Goal: Transaction & Acquisition: Purchase product/service

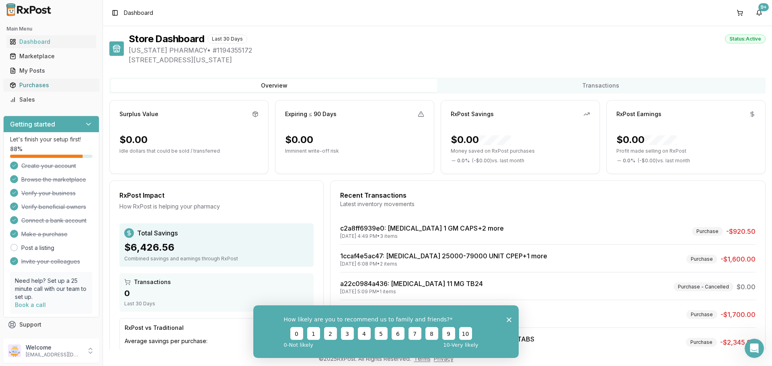
click at [49, 84] on div "Purchases" at bounding box center [51, 85] width 83 height 8
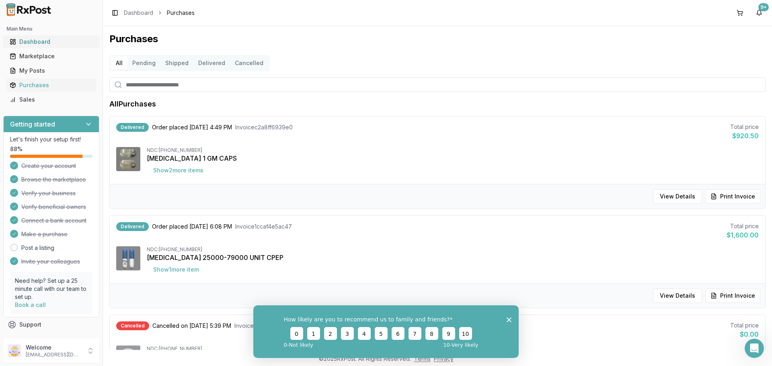
click at [39, 44] on div "Dashboard" at bounding box center [51, 42] width 83 height 8
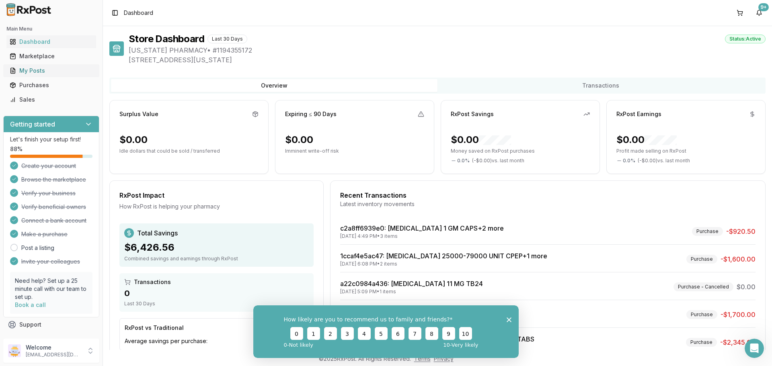
click at [59, 70] on div "My Posts" at bounding box center [51, 71] width 83 height 8
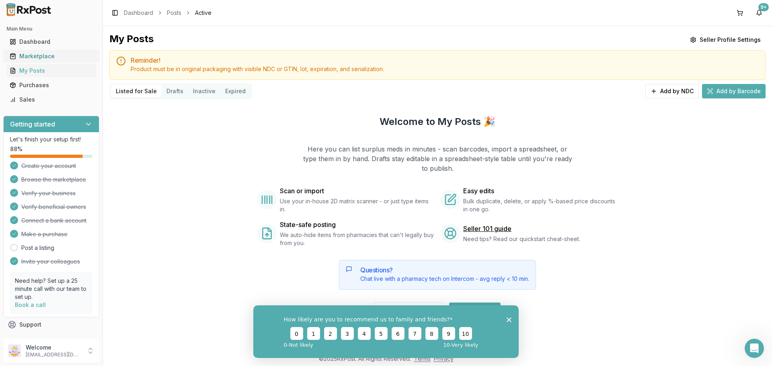
click at [56, 56] on div "Marketplace" at bounding box center [51, 56] width 83 height 8
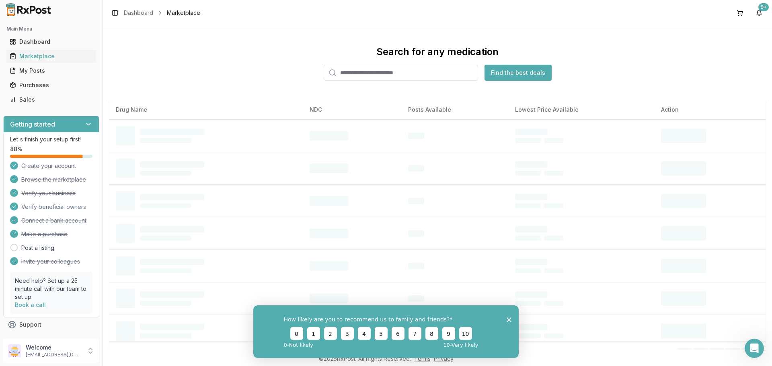
click at [385, 74] on input "search" at bounding box center [400, 73] width 154 height 16
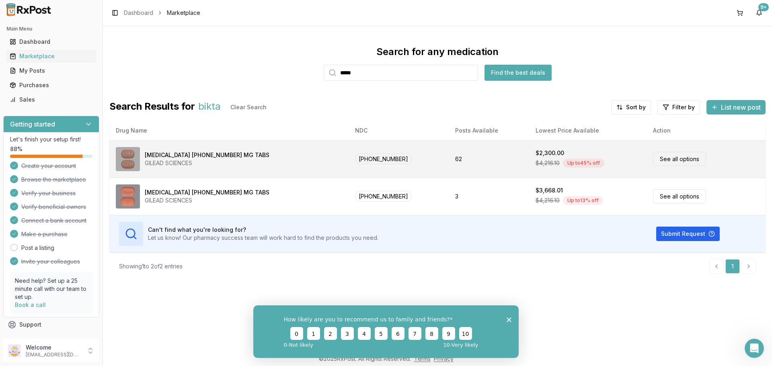
type input "*****"
click at [655, 162] on link "See all options" at bounding box center [679, 159] width 53 height 14
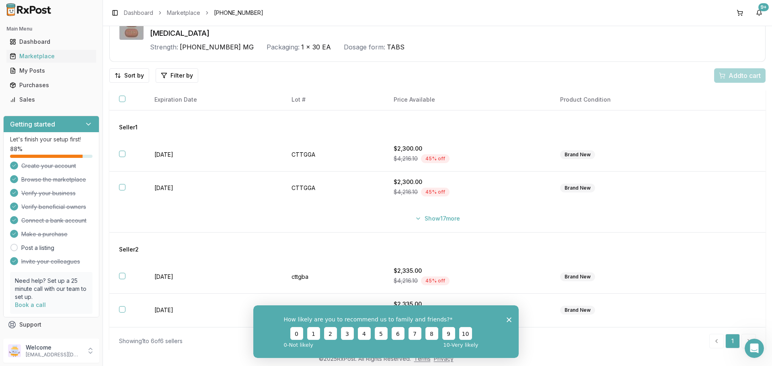
scroll to position [53, 0]
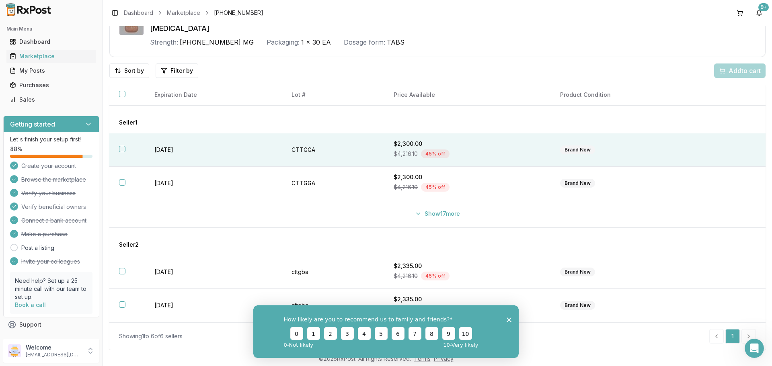
click at [125, 148] on button "button" at bounding box center [122, 149] width 6 height 6
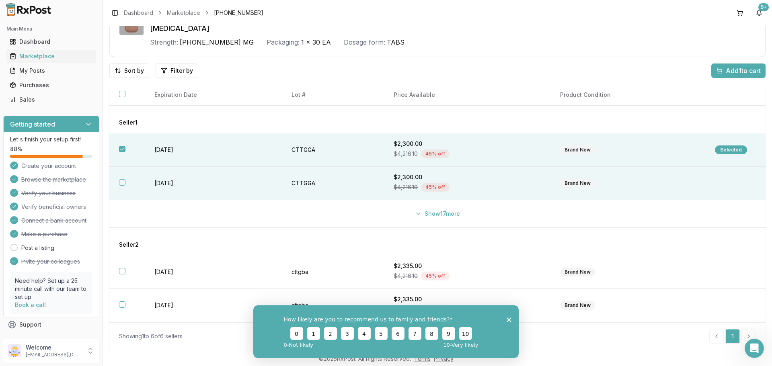
click at [119, 183] on th at bounding box center [126, 183] width 35 height 33
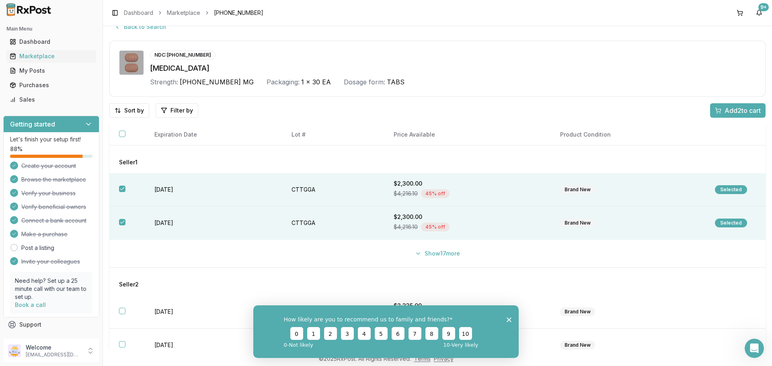
scroll to position [12, 0]
click at [506, 319] on icon "Close survey" at bounding box center [508, 319] width 5 height 5
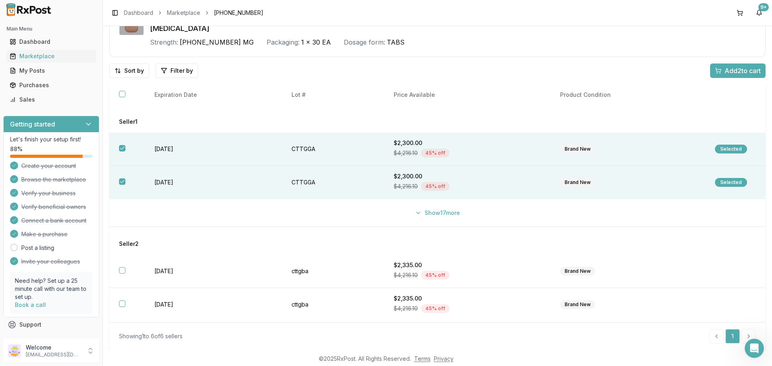
scroll to position [0, 0]
click at [736, 70] on span "Add 2 to cart" at bounding box center [742, 71] width 36 height 10
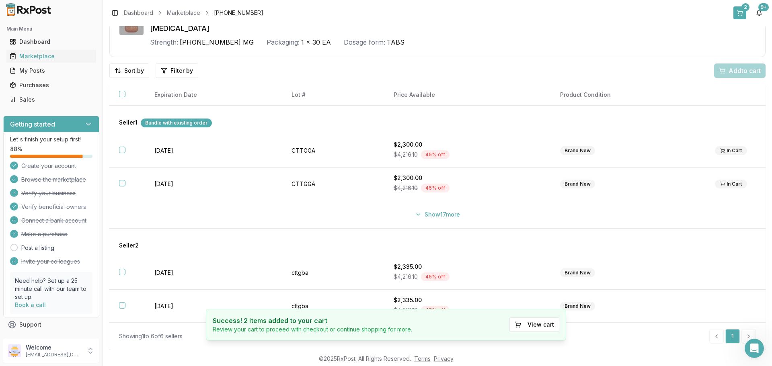
click at [739, 14] on button "2" at bounding box center [739, 12] width 13 height 13
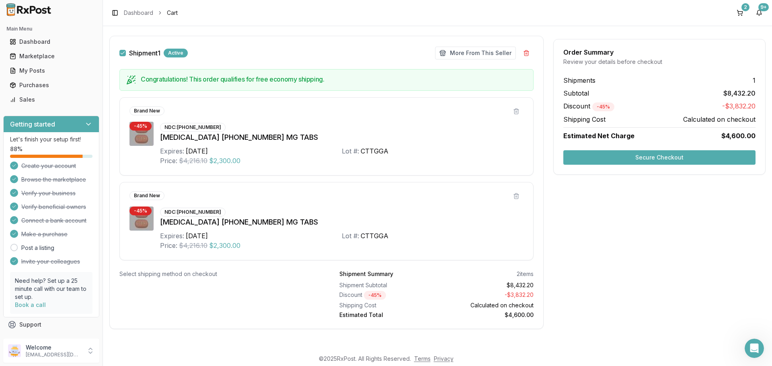
scroll to position [117, 0]
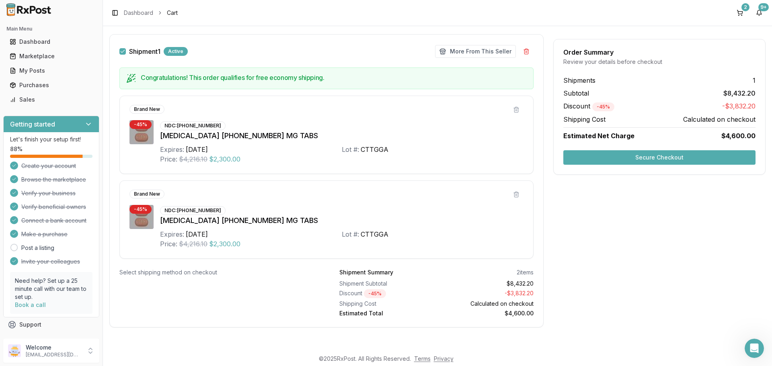
click at [603, 159] on button "Secure Checkout" at bounding box center [659, 157] width 192 height 14
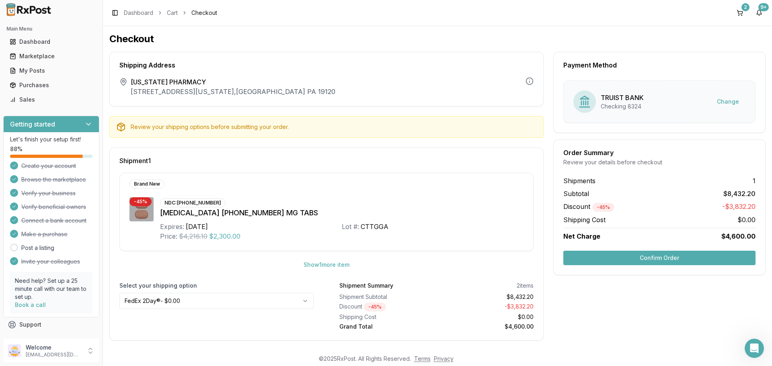
click at [699, 260] on button "Confirm Order" at bounding box center [659, 258] width 192 height 14
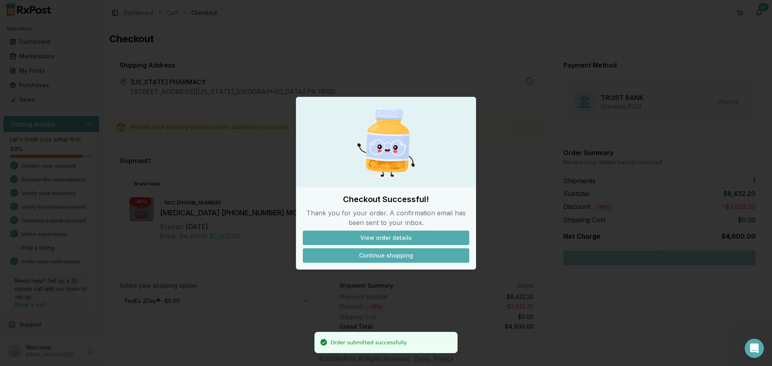
click at [397, 255] on button "Continue shopping" at bounding box center [386, 255] width 166 height 14
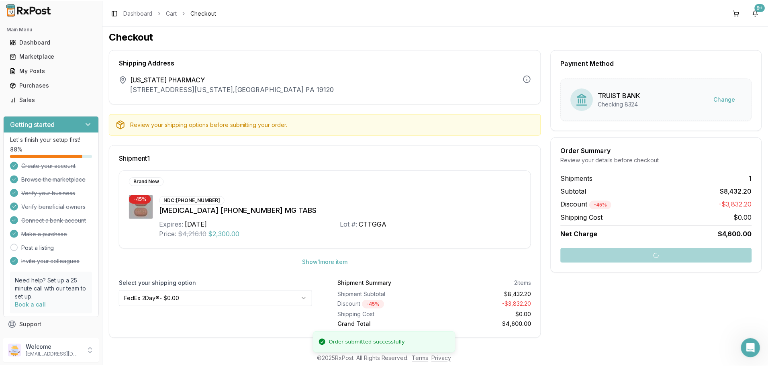
scroll to position [4, 0]
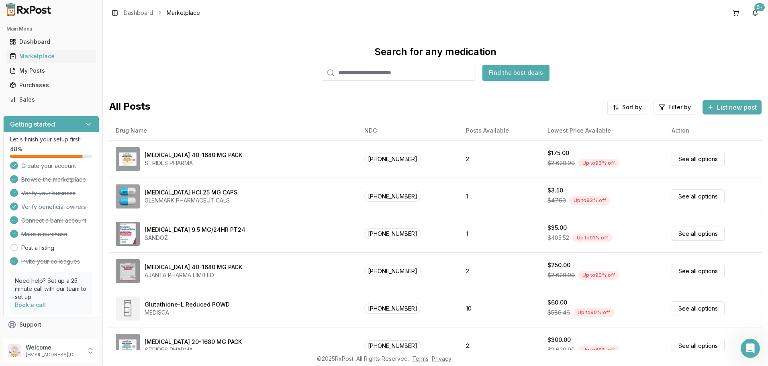
click at [169, 13] on span "Marketplace" at bounding box center [183, 13] width 33 height 8
click at [23, 39] on div "Dashboard" at bounding box center [51, 42] width 83 height 8
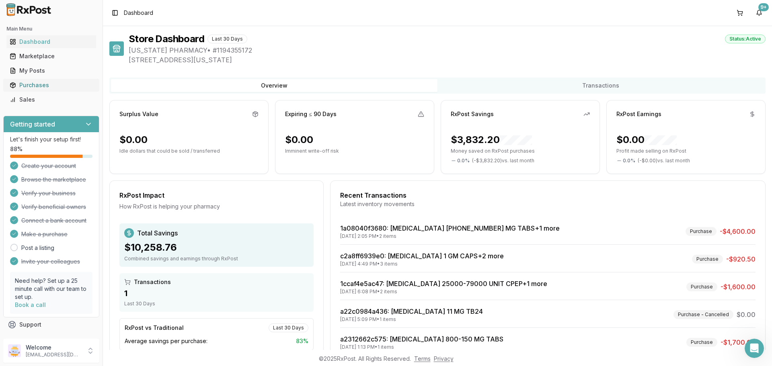
click at [57, 88] on div "Purchases" at bounding box center [51, 85] width 83 height 8
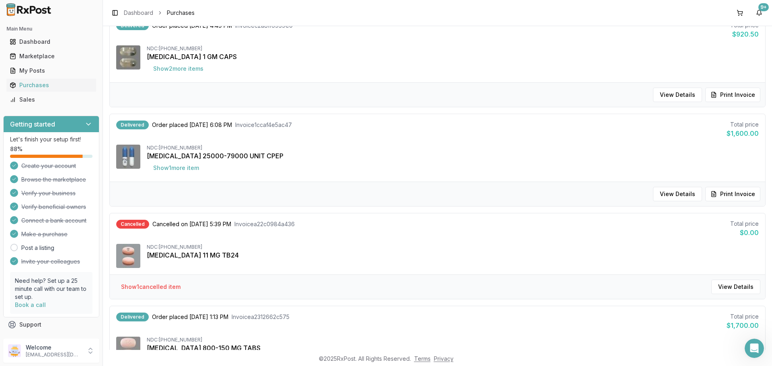
scroll to position [40, 0]
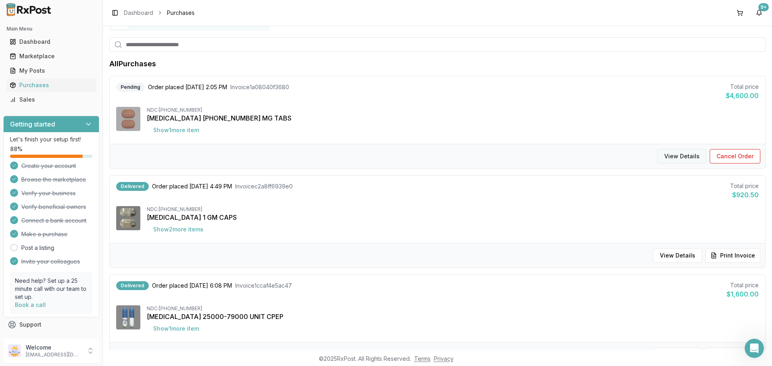
click at [673, 157] on button "View Details" at bounding box center [681, 156] width 49 height 14
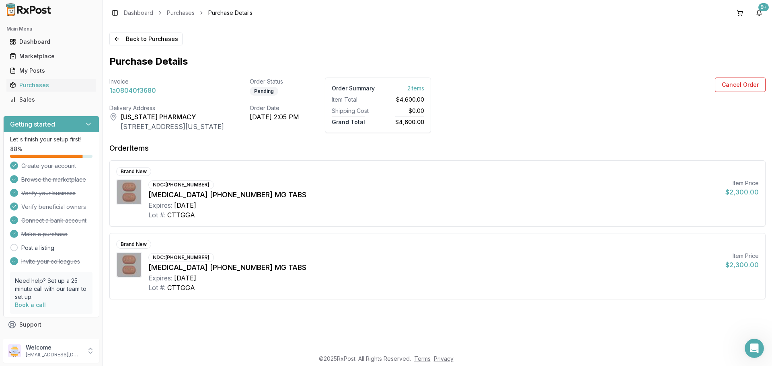
click at [22, 7] on img at bounding box center [28, 9] width 51 height 13
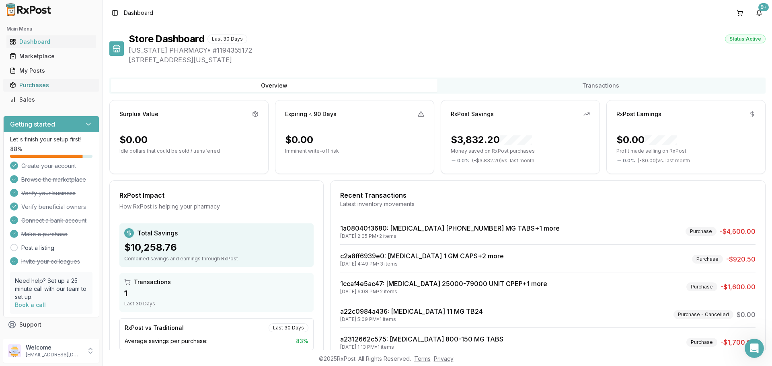
click at [36, 87] on div "Purchases" at bounding box center [51, 85] width 83 height 8
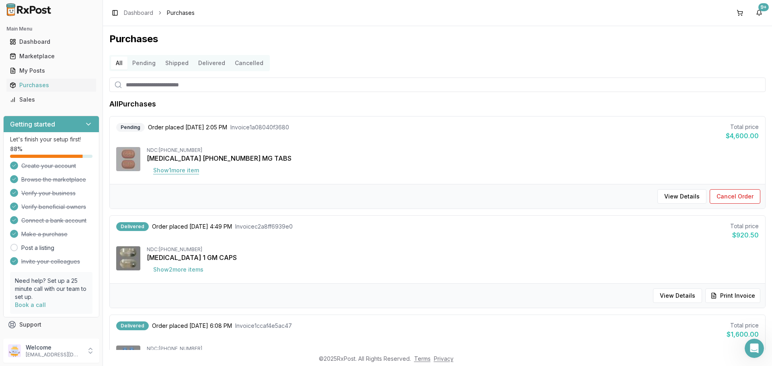
click at [188, 173] on button "Show 1 more item" at bounding box center [176, 170] width 59 height 14
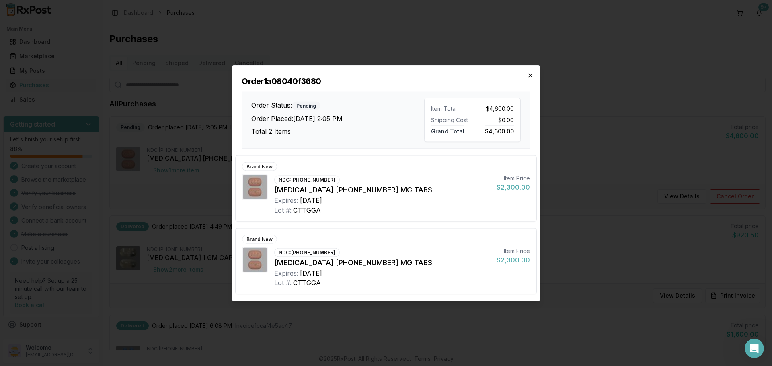
click at [531, 78] on icon "button" at bounding box center [530, 75] width 6 height 6
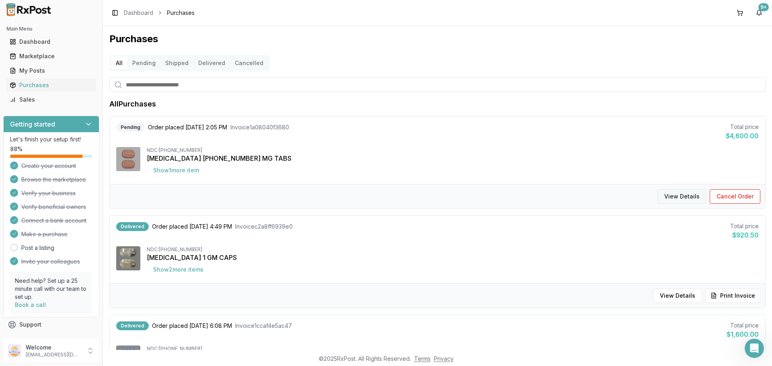
click at [688, 195] on button "View Details" at bounding box center [681, 196] width 49 height 14
